Goal: Task Accomplishment & Management: Use online tool/utility

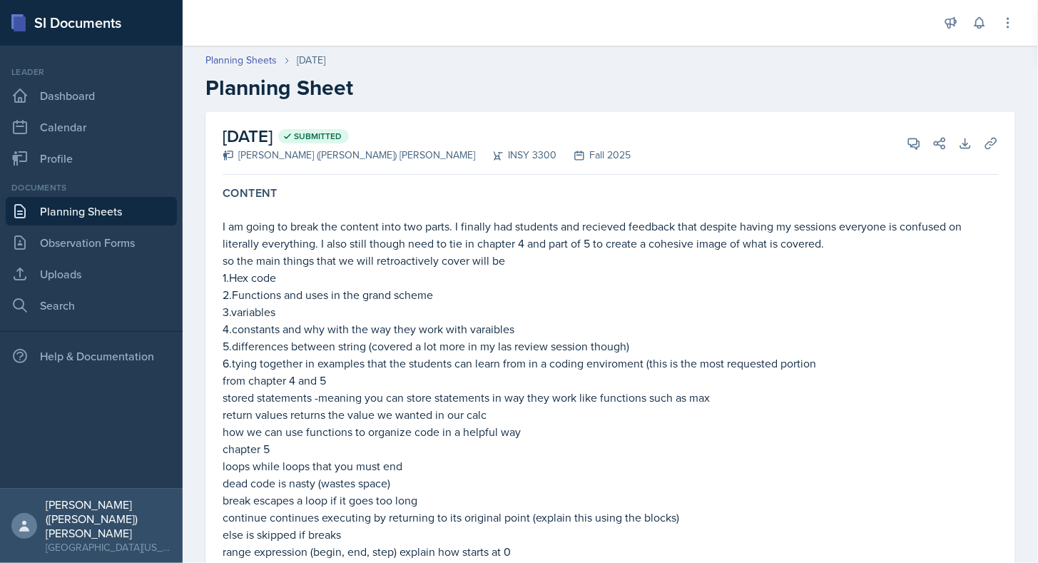
scroll to position [1516, 0]
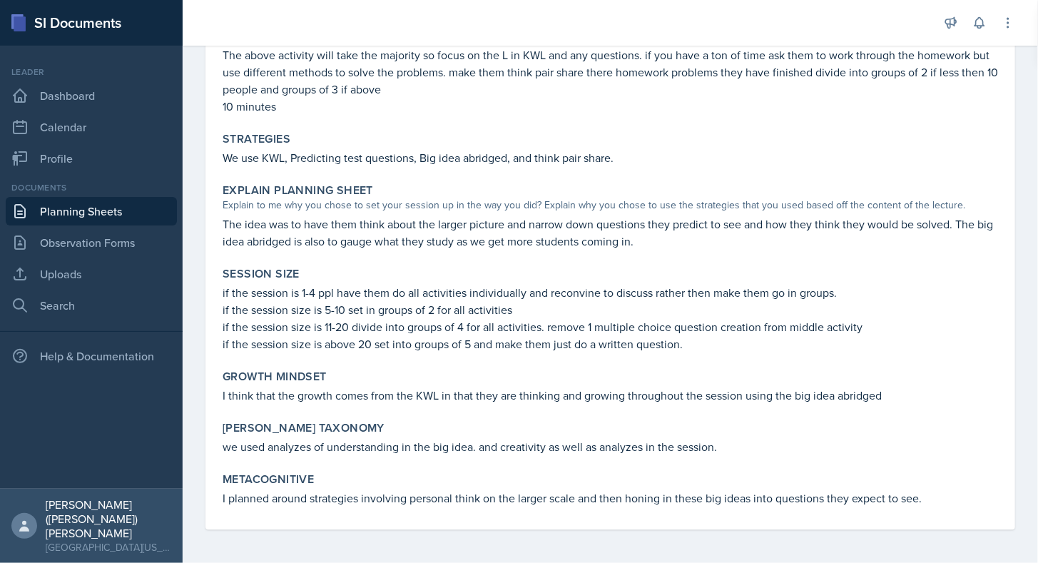
click at [76, 213] on link "Planning Sheets" at bounding box center [91, 211] width 171 height 29
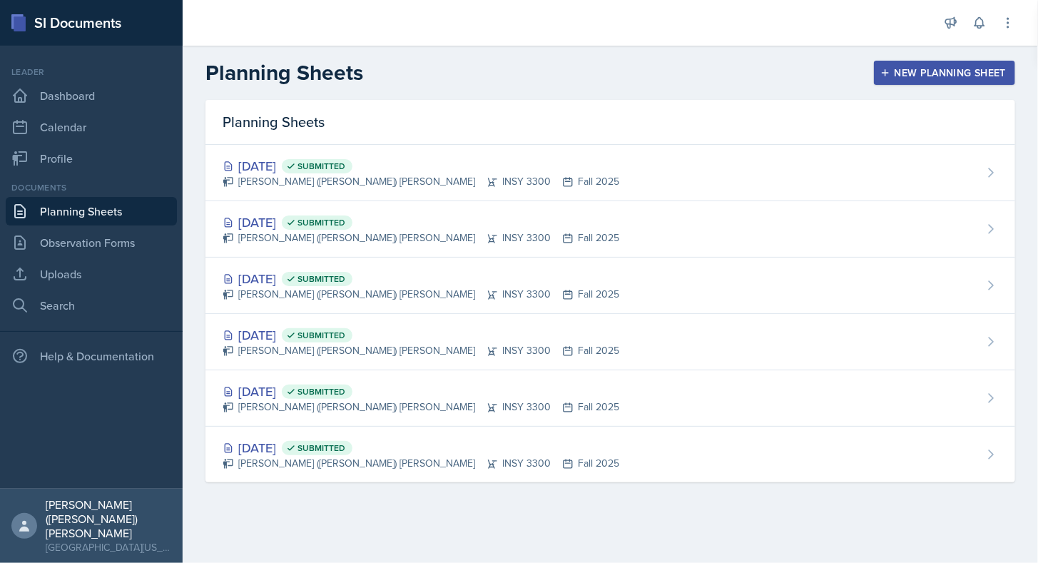
click at [951, 79] on div "New Planning Sheet" at bounding box center [945, 72] width 123 height 11
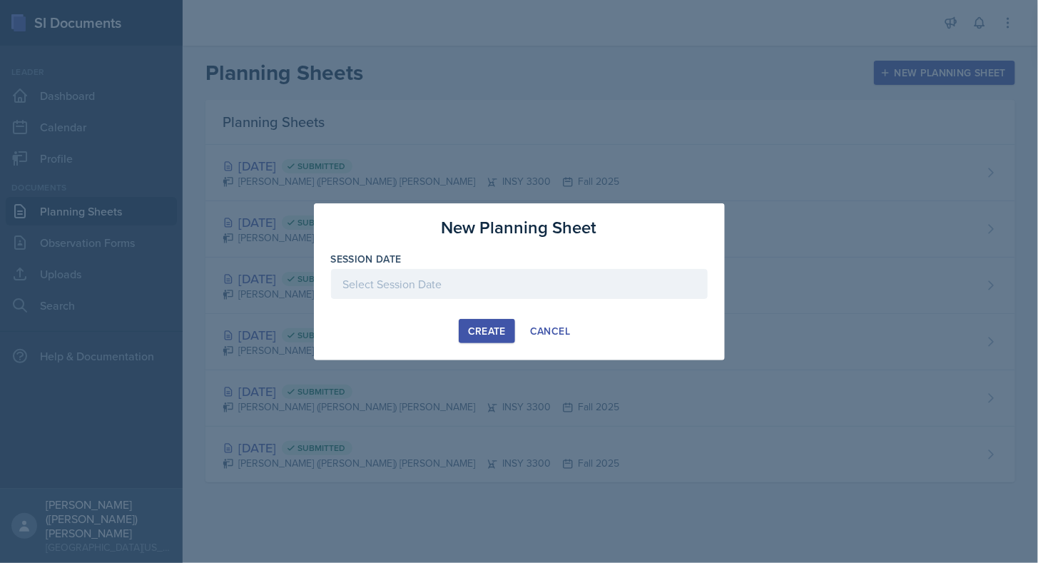
click at [516, 289] on div at bounding box center [519, 284] width 377 height 30
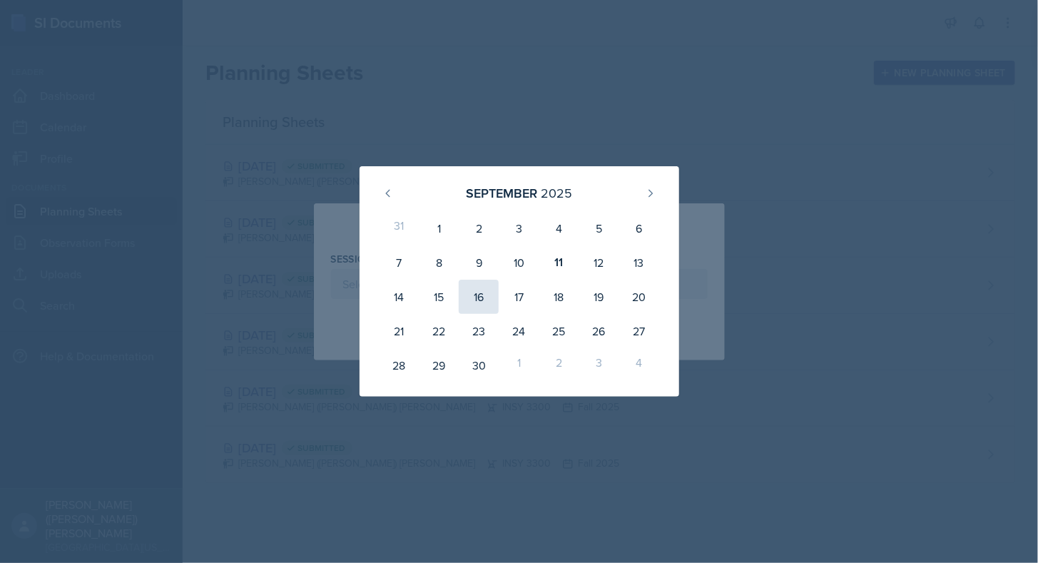
click at [485, 296] on div "16" at bounding box center [479, 297] width 40 height 34
type input "[DATE]"
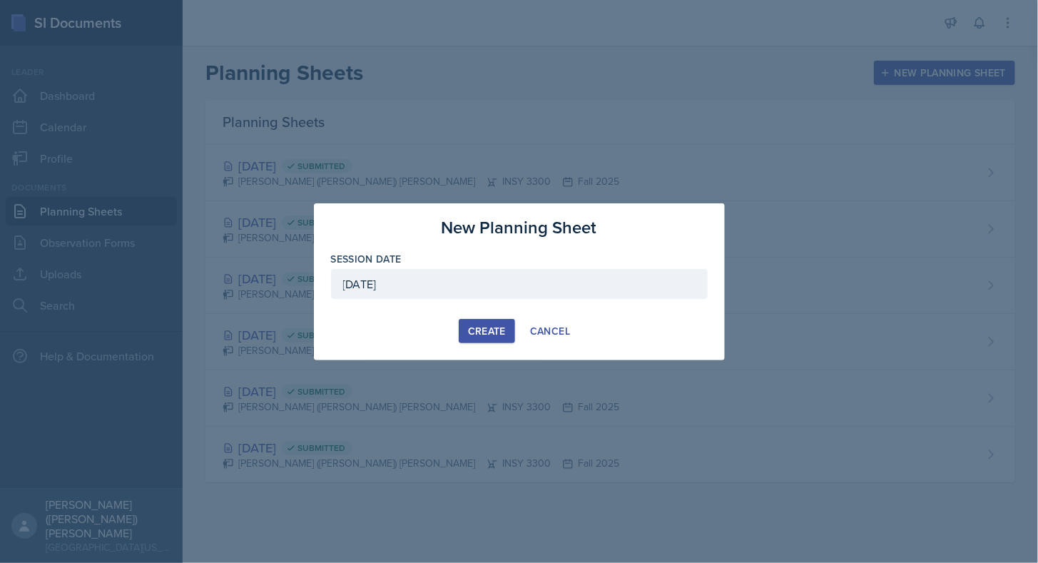
click at [477, 335] on div "Create" at bounding box center [487, 330] width 38 height 11
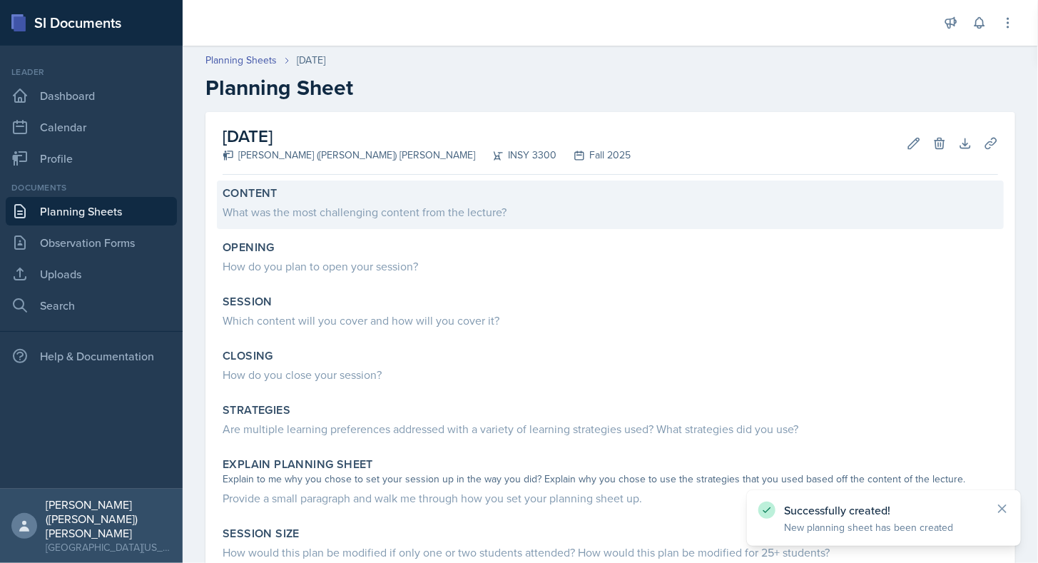
click at [414, 208] on div "What was the most challenging content from the lecture?" at bounding box center [611, 211] width 776 height 17
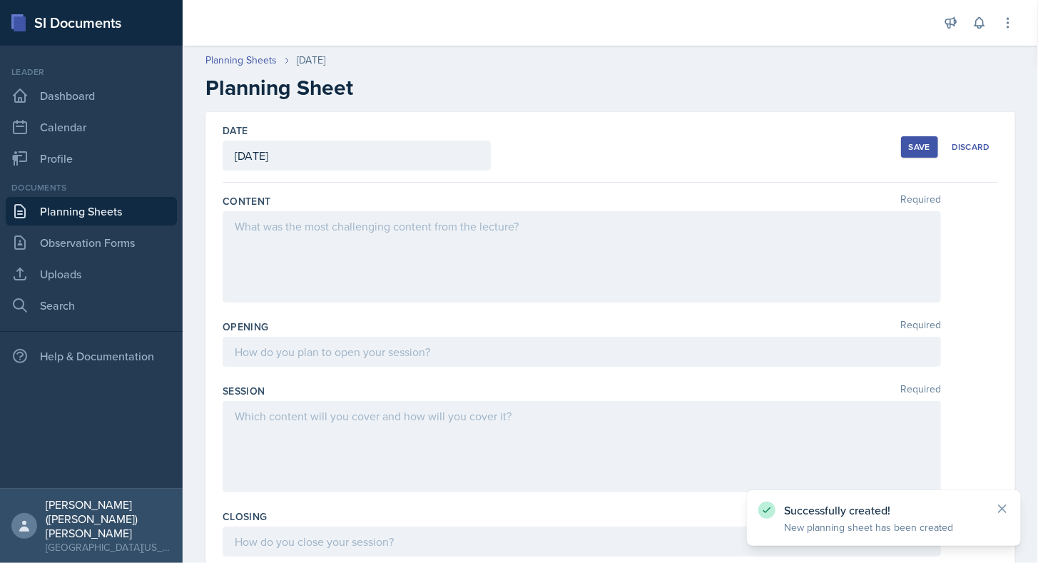
click at [400, 231] on div at bounding box center [582, 256] width 719 height 91
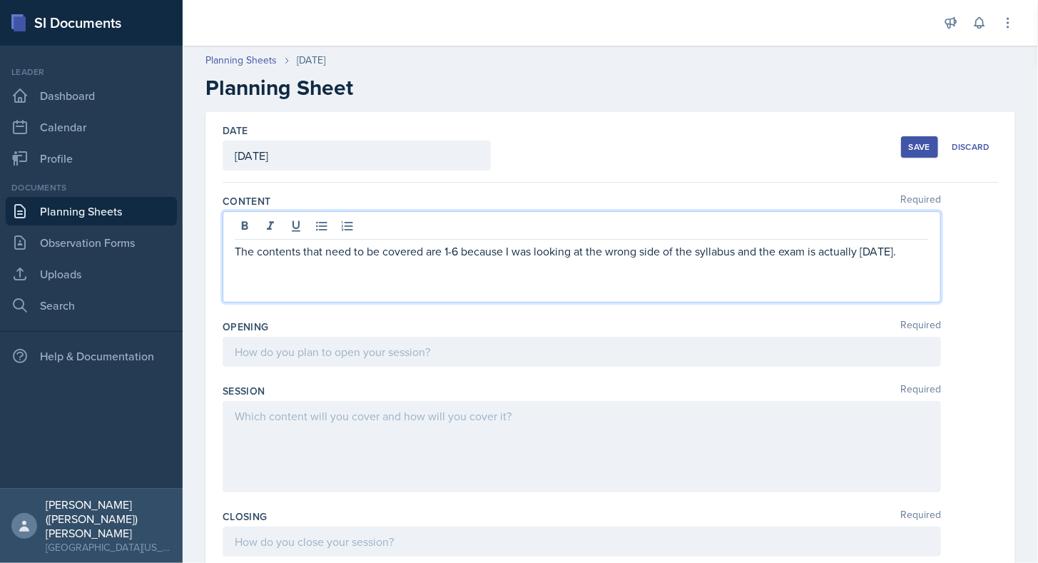
click at [427, 260] on p "The contents that need to be covered are 1-6 because I was looking at the wrong…" at bounding box center [582, 251] width 694 height 17
click at [311, 260] on p "The contents that need to be covered are 1-6 because I was looking at the wrong…" at bounding box center [582, 251] width 694 height 17
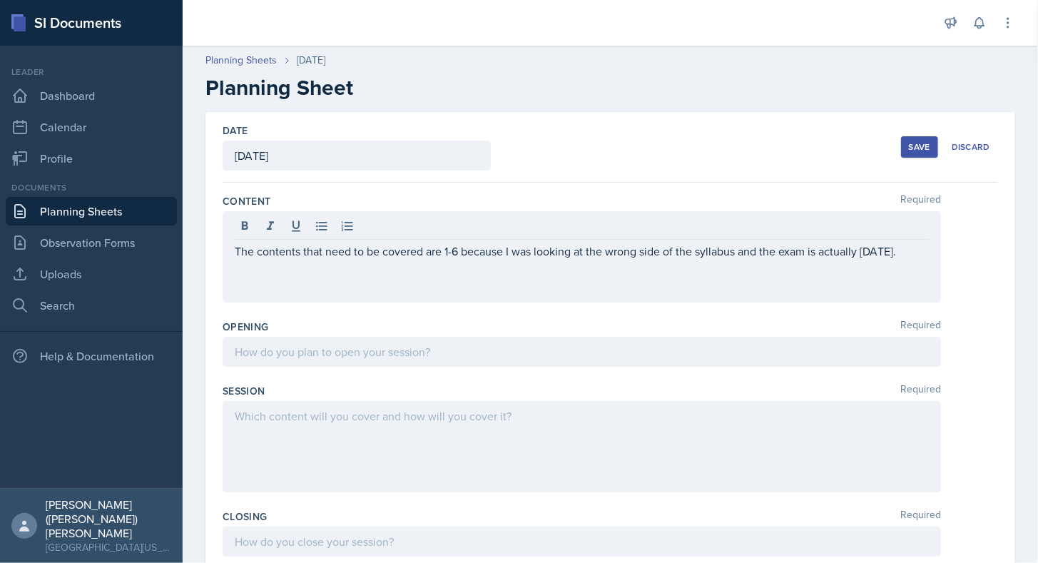
click at [191, 510] on div "Date [DATE] [DATE] 31 1 2 3 4 5 6 7 8 9 10 11 12 13 14 15 16 17 18 19 20 21 22 …" at bounding box center [611, 570] width 856 height 917
